Goal: Task Accomplishment & Management: Use online tool/utility

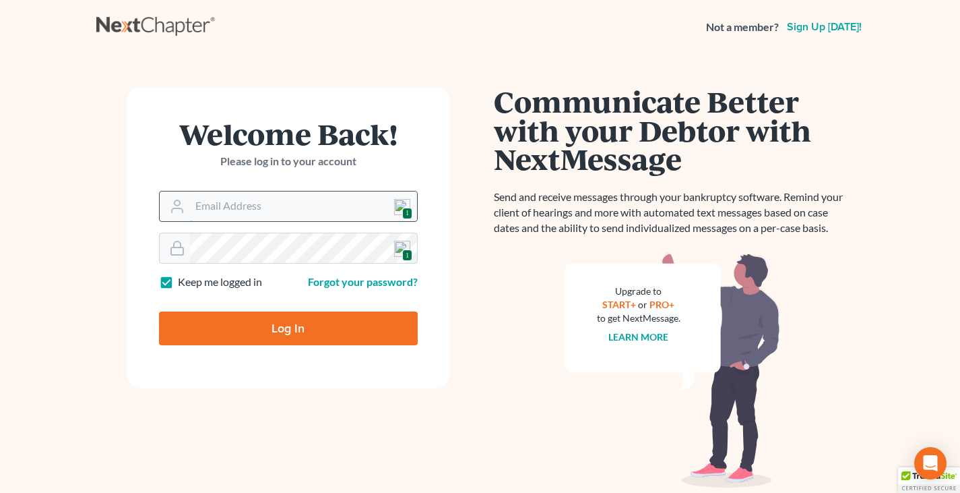
click at [290, 207] on input "Email Address" at bounding box center [303, 206] width 227 height 30
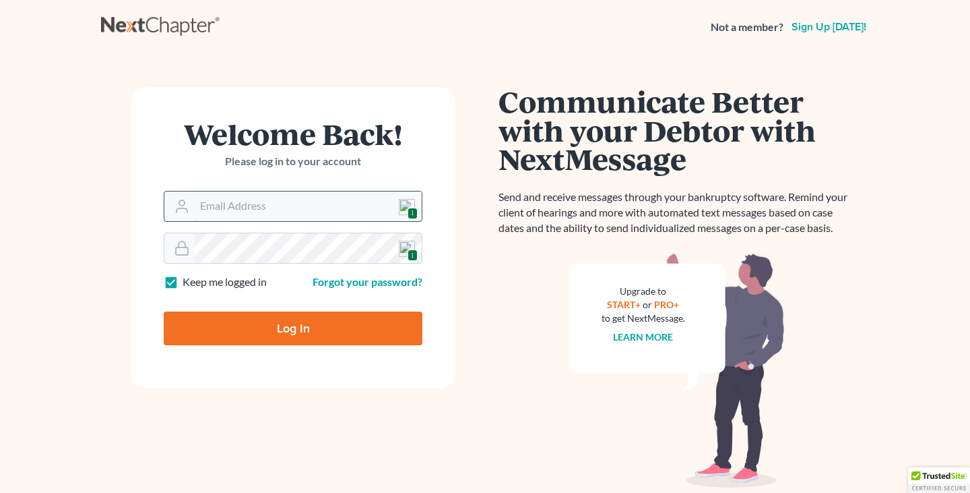
type input "[EMAIL_ADDRESS][DOMAIN_NAME]"
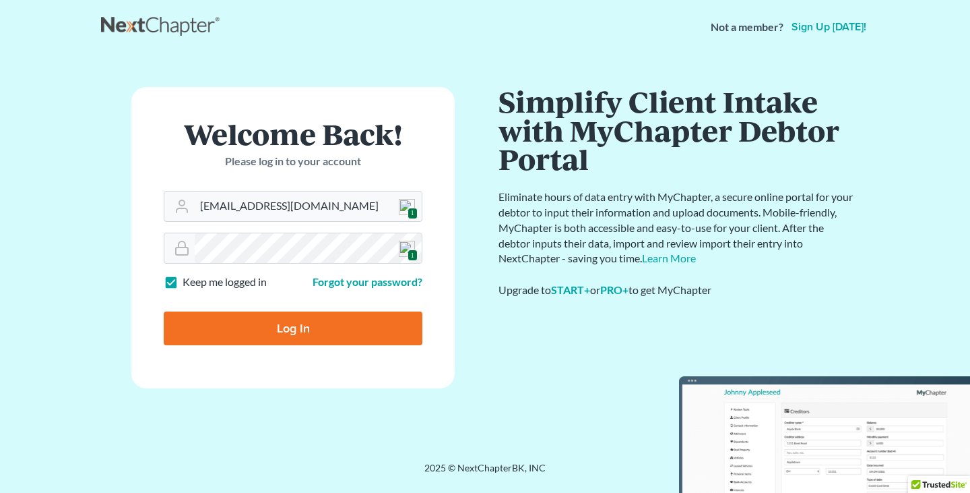
click at [320, 327] on input "Log In" at bounding box center [293, 328] width 259 height 34
type input "Thinking..."
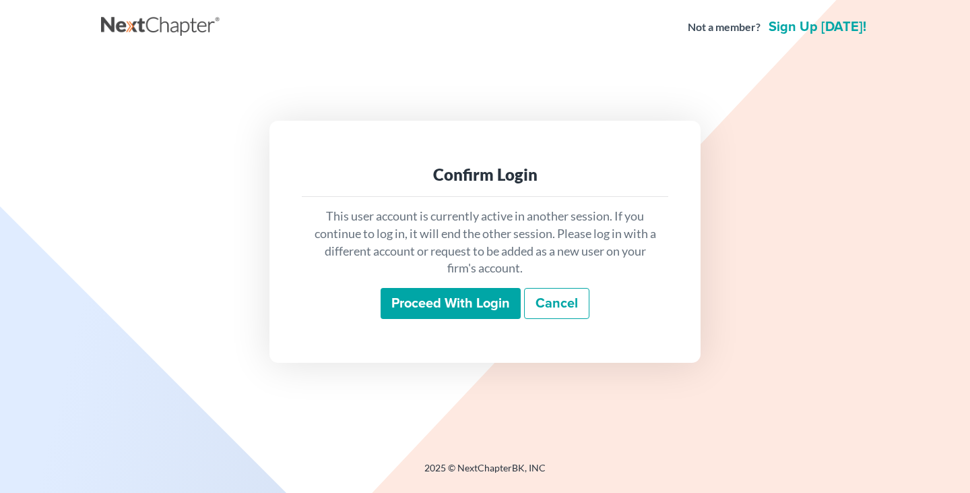
click at [449, 306] on input "Proceed with login" at bounding box center [451, 303] width 140 height 31
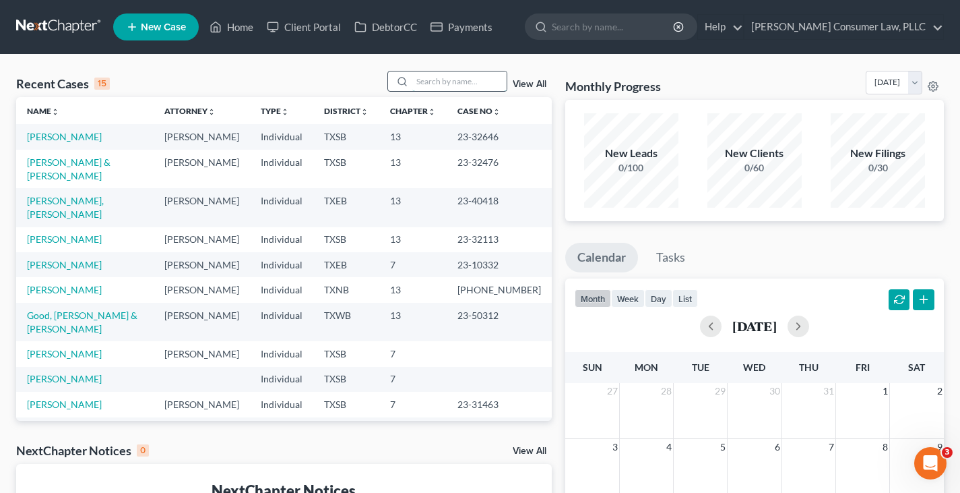
click at [426, 82] on input "search" at bounding box center [459, 81] width 94 height 20
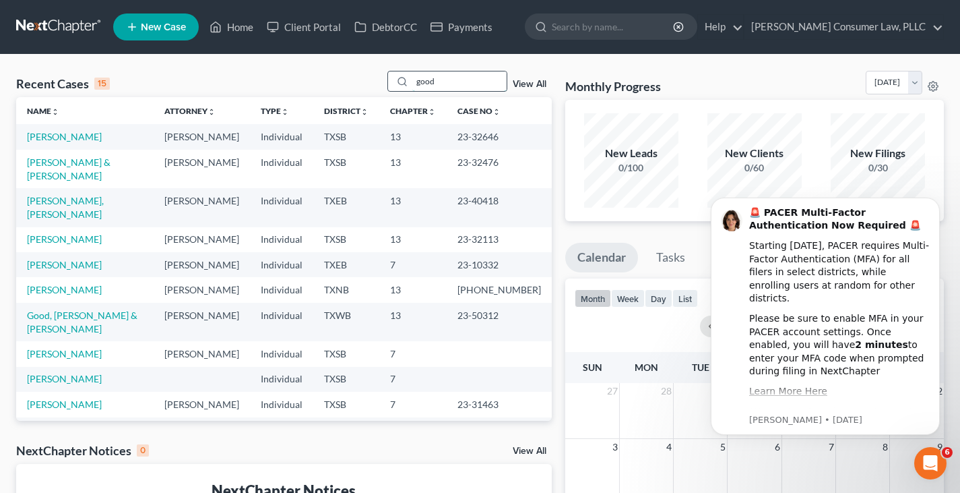
type input "good"
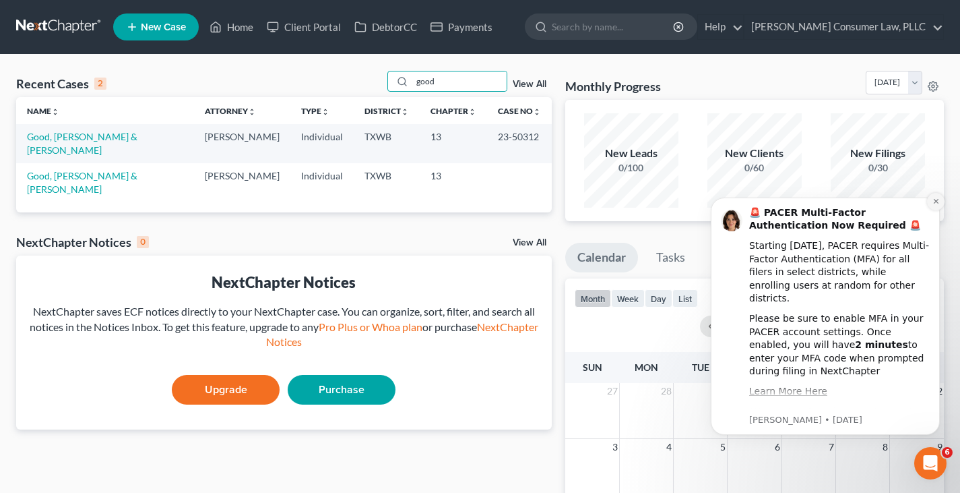
click at [939, 202] on icon "Dismiss notification" at bounding box center [936, 200] width 7 height 7
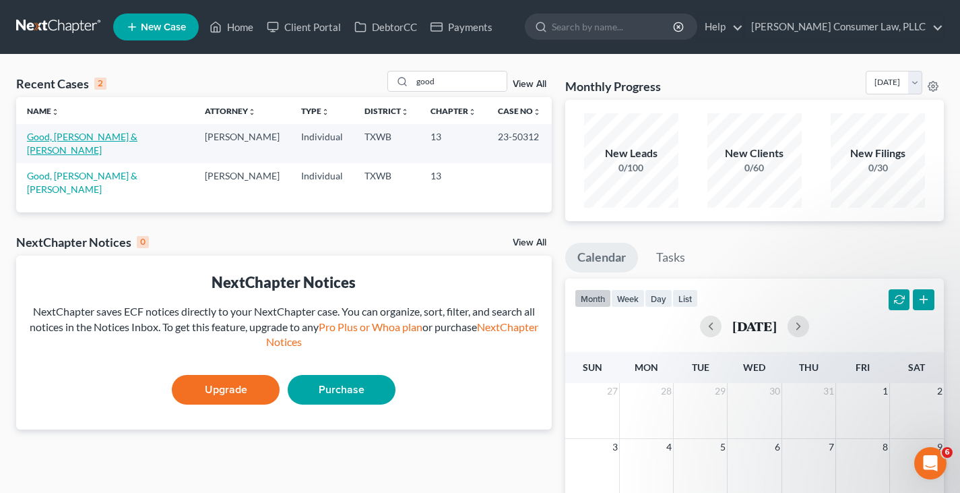
click at [96, 134] on link "Good, [PERSON_NAME] & [PERSON_NAME]" at bounding box center [82, 143] width 111 height 25
select select "4"
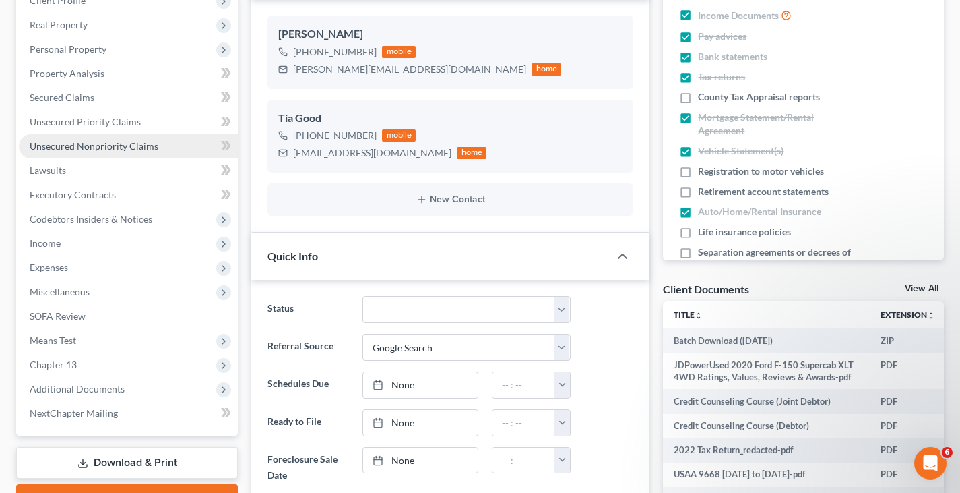
scroll to position [337, 0]
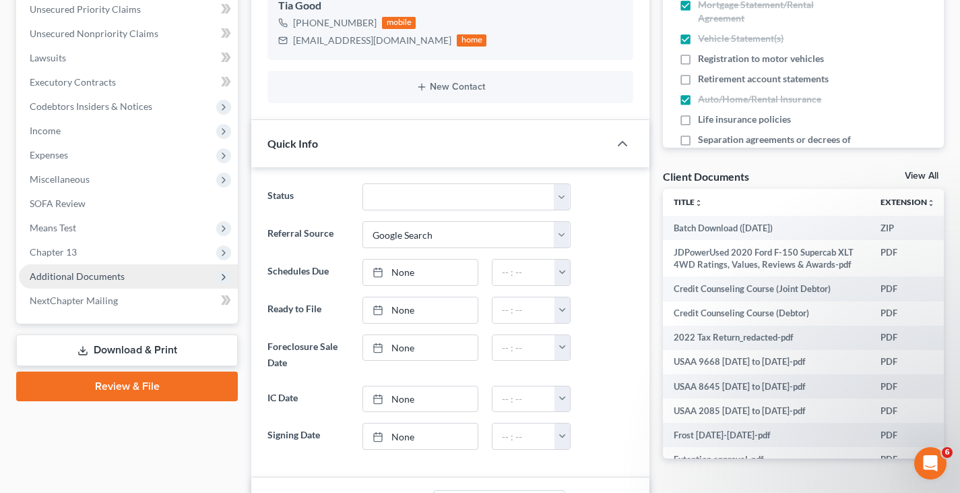
click at [89, 270] on span "Additional Documents" at bounding box center [77, 275] width 95 height 11
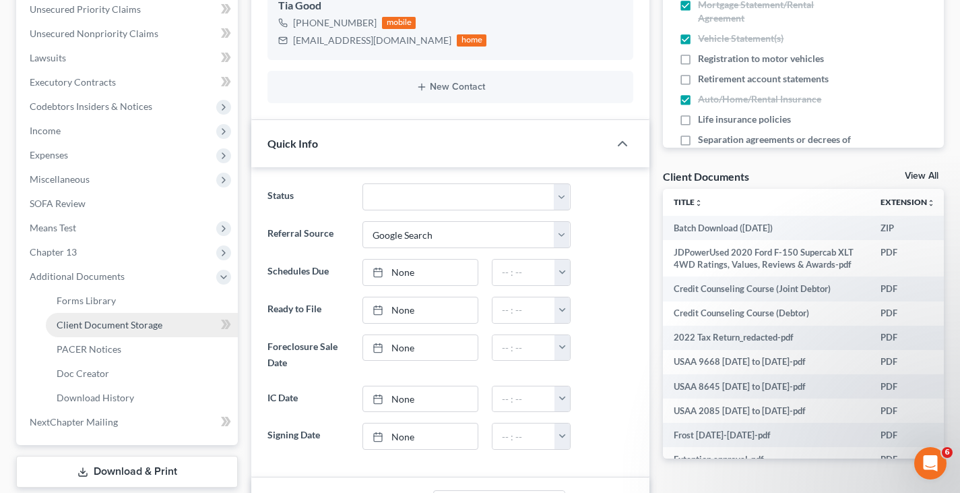
click at [90, 321] on span "Client Document Storage" at bounding box center [110, 324] width 106 height 11
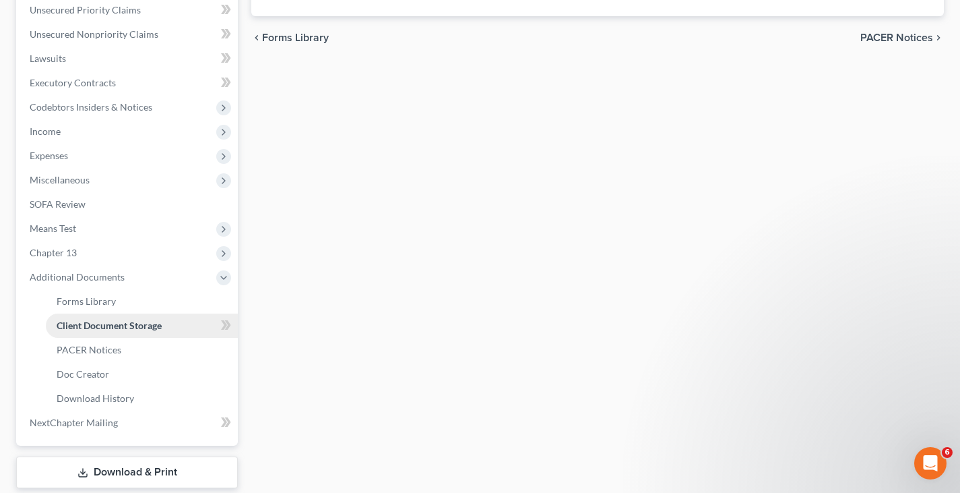
scroll to position [303, 0]
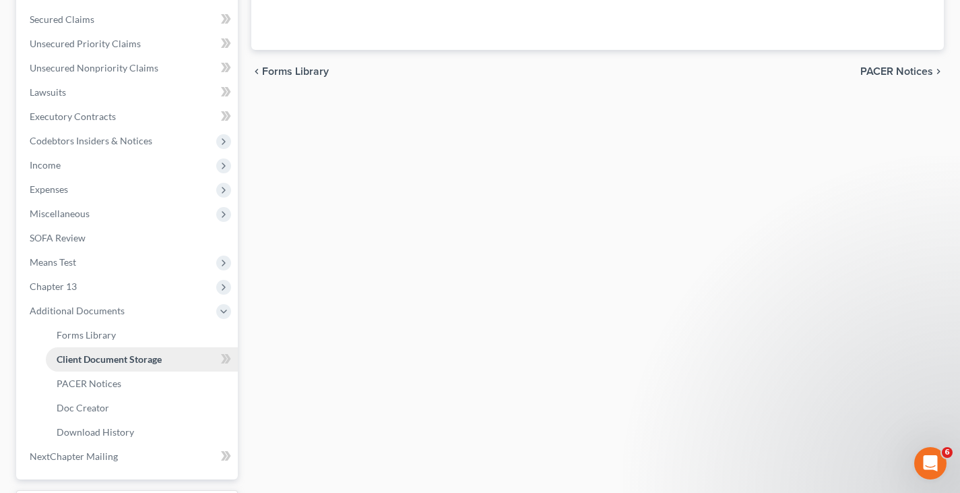
select select "0"
select select "2"
select select "0"
select select "2"
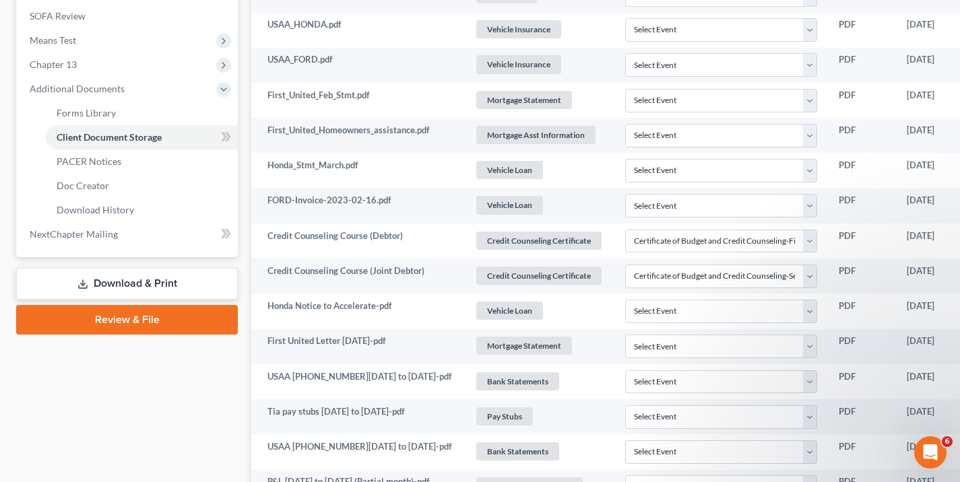
scroll to position [539, 0]
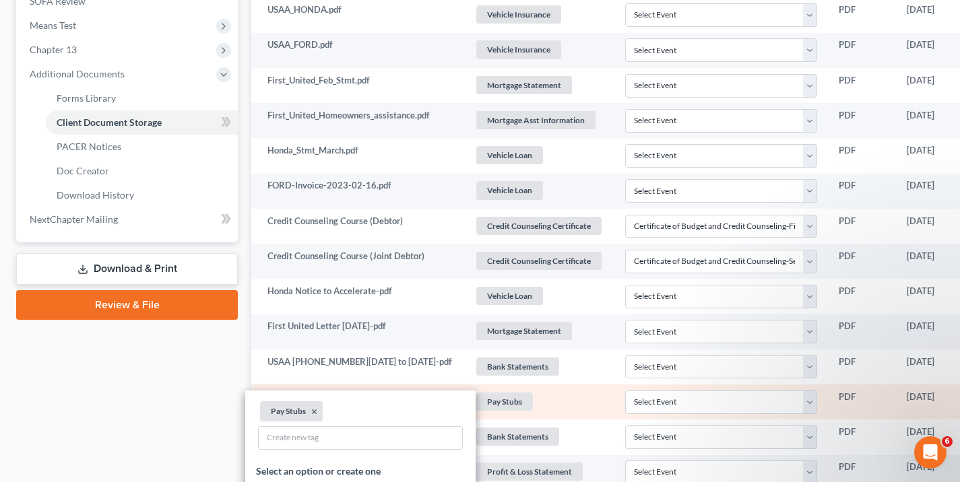
scroll to position [674, 0]
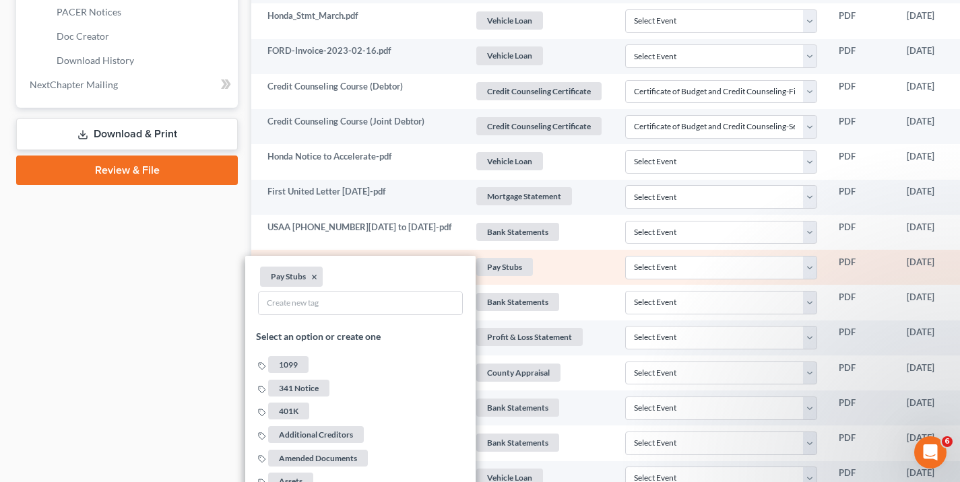
click at [375, 250] on td "Tia pay stubs [DATE] to [DATE]-pdf" at bounding box center [357, 267] width 212 height 35
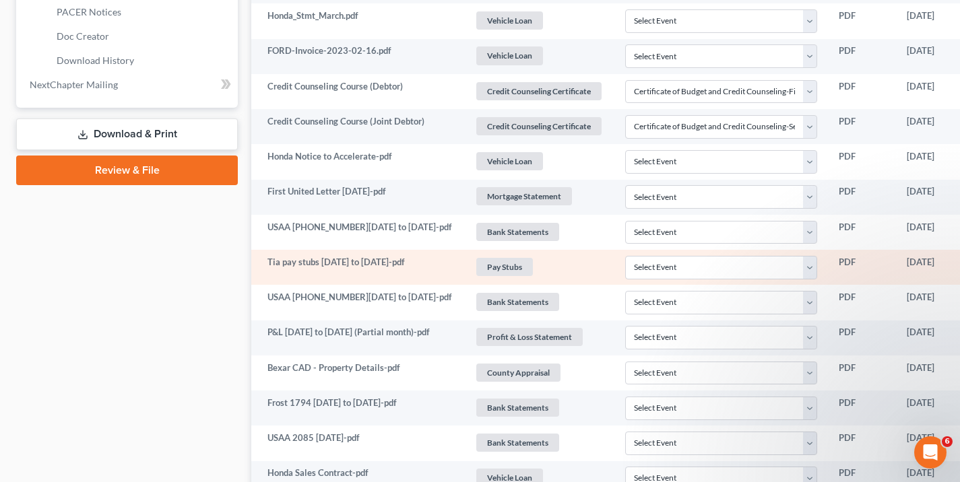
drag, startPoint x: 301, startPoint y: 261, endPoint x: 361, endPoint y: 261, distance: 60.0
click at [302, 261] on td "Tia pay stubs [DATE] to [DATE]-pdf" at bounding box center [357, 267] width 212 height 35
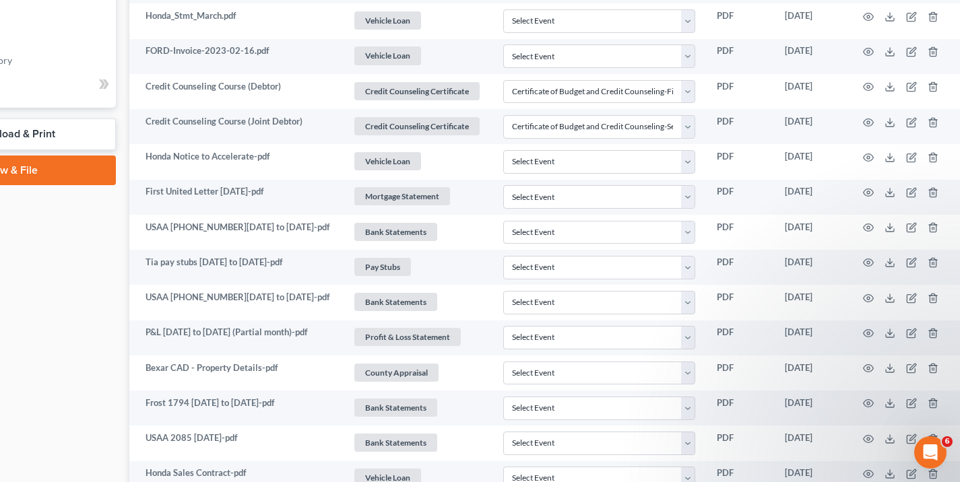
scroll to position [674, 125]
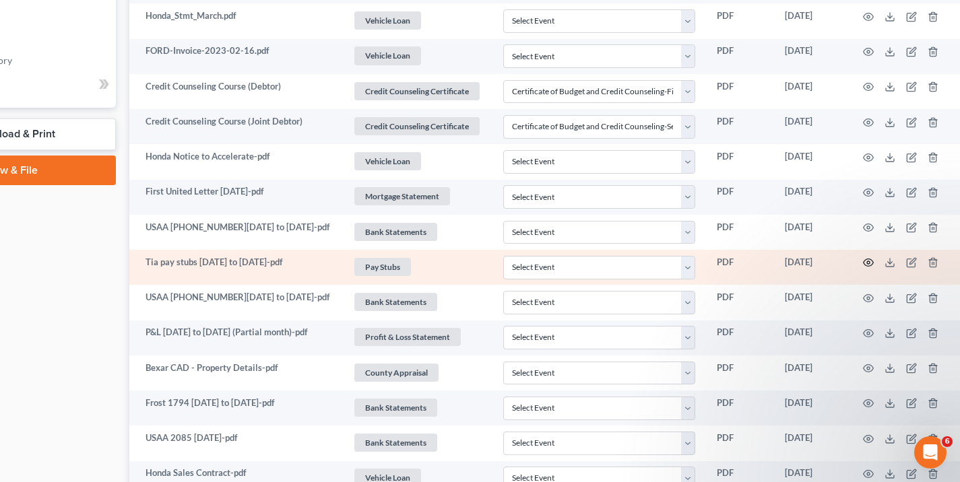
click at [872, 262] on icon "button" at bounding box center [868, 262] width 11 height 11
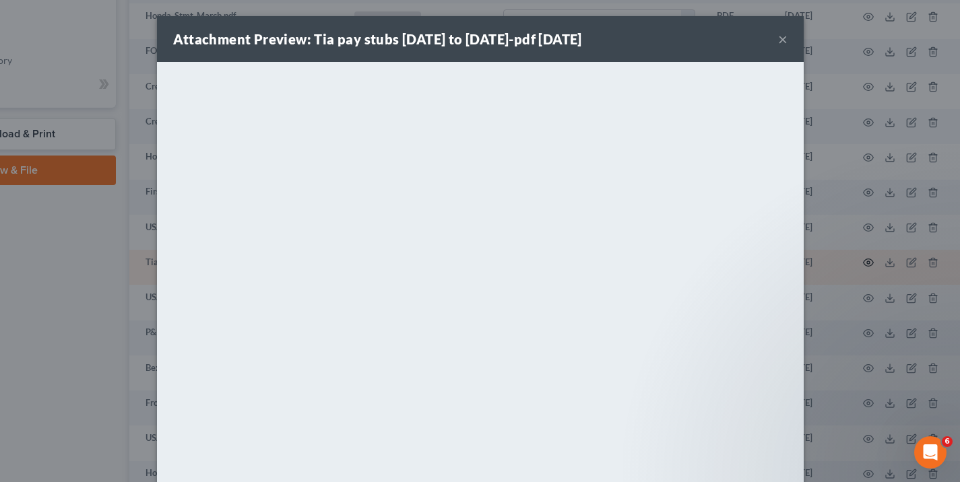
scroll to position [674, 120]
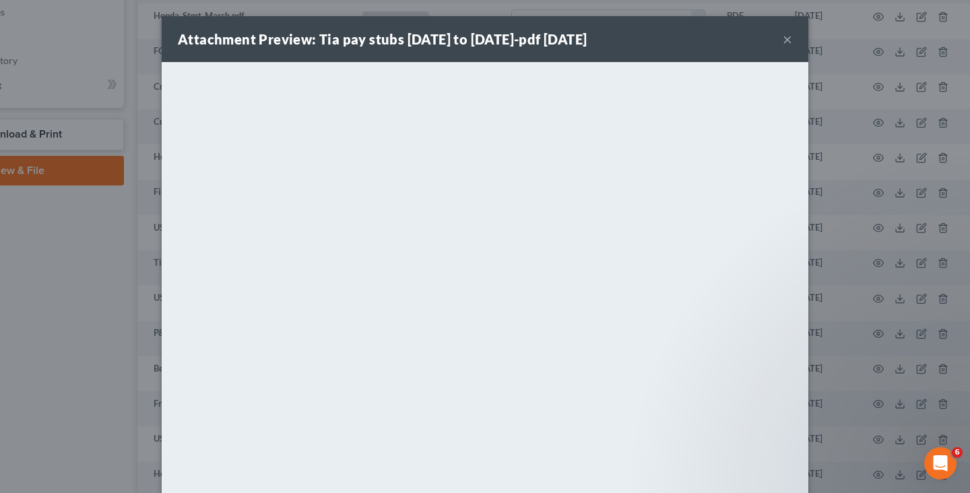
click at [784, 42] on button "×" at bounding box center [787, 39] width 9 height 16
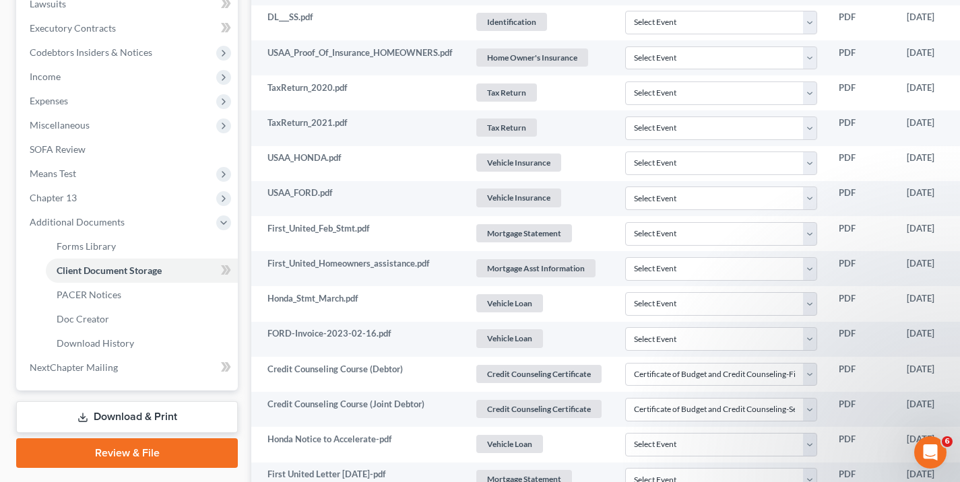
scroll to position [337, 0]
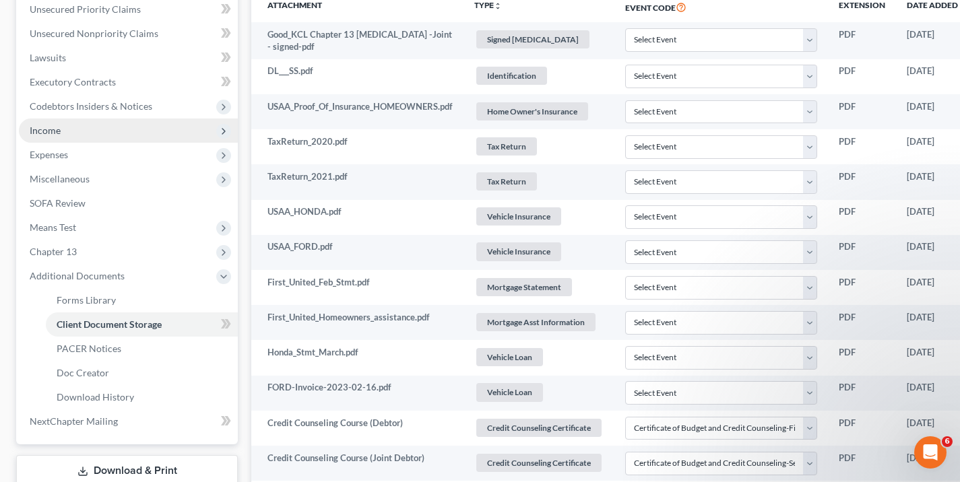
click at [80, 126] on span "Income" at bounding box center [128, 131] width 219 height 24
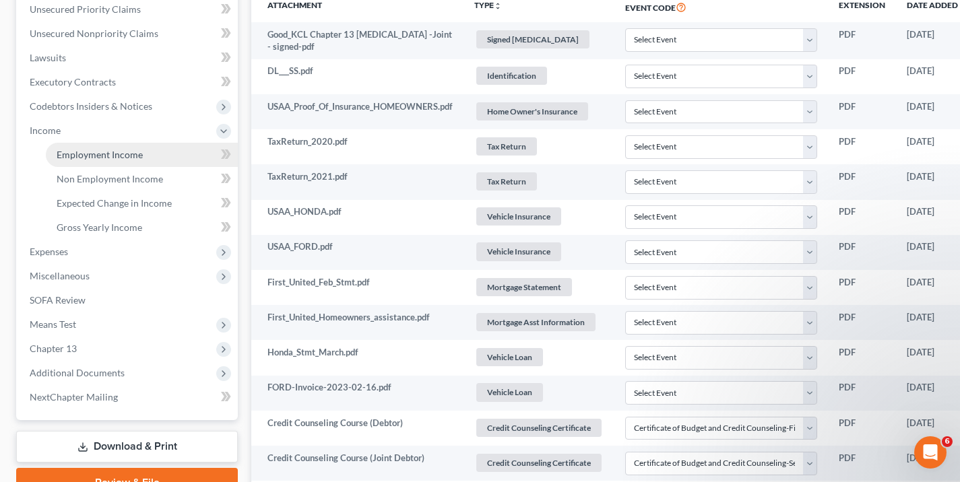
click at [82, 156] on span "Employment Income" at bounding box center [100, 154] width 86 height 11
click at [122, 154] on span "Employment Income" at bounding box center [100, 154] width 86 height 11
